Goal: Find specific fact: Find specific fact

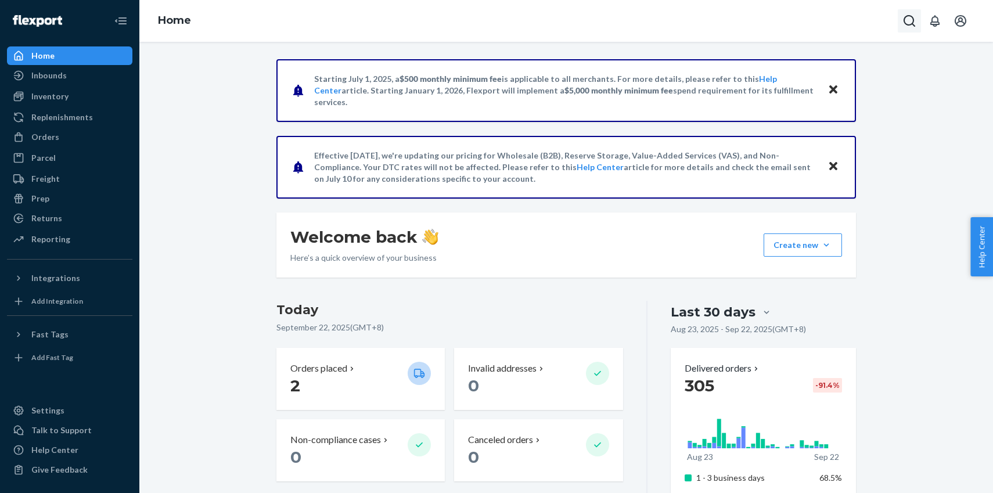
click at [912, 19] on icon "Open Search Box" at bounding box center [909, 21] width 14 height 14
click at [858, 13] on div at bounding box center [828, 20] width 186 height 23
click at [850, 15] on div at bounding box center [828, 20] width 186 height 23
click at [848, 20] on input "Search Input" at bounding box center [823, 21] width 143 height 12
paste input "[PERSON_NAME]"
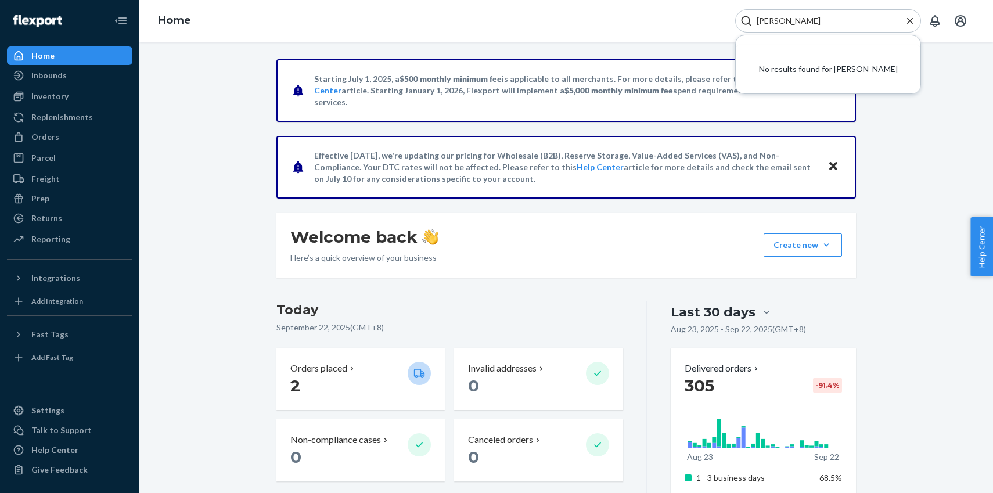
click at [759, 24] on input "[PERSON_NAME]" at bounding box center [823, 21] width 143 height 12
paste input "[PERSON_NAME]"
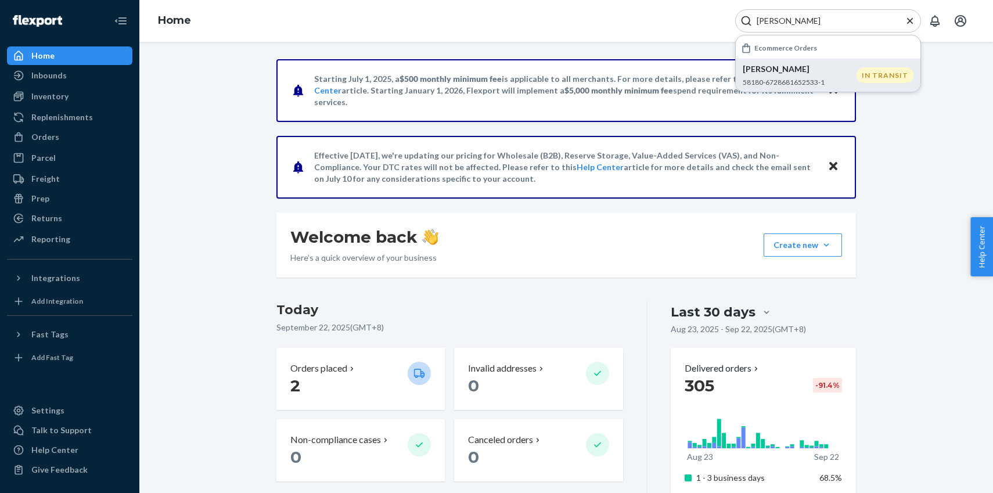
type input "[PERSON_NAME]"
click at [779, 65] on p "[PERSON_NAME]" at bounding box center [800, 69] width 114 height 12
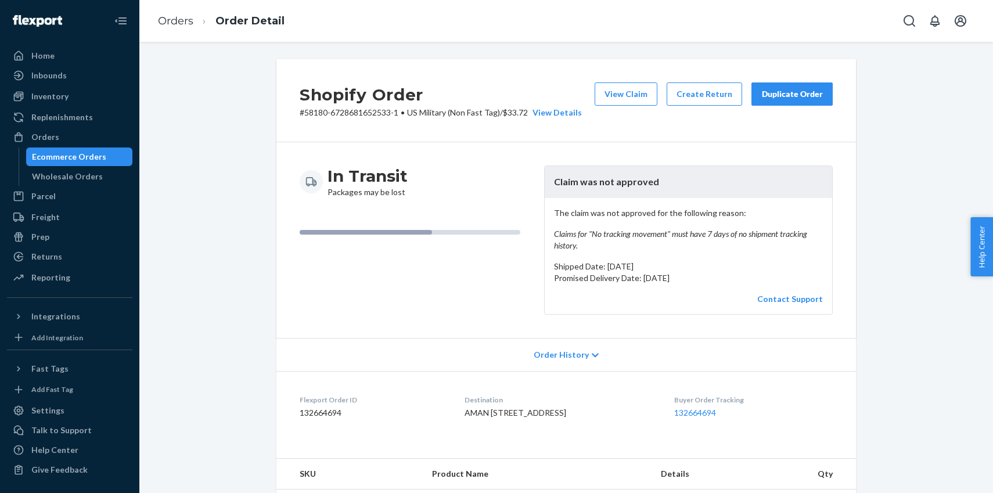
click at [306, 110] on p "# 58180-6728681652533-1 • US Military (Non Fast Tag) / $33.72 View Details" at bounding box center [441, 113] width 282 height 12
copy p "58180"
